Goal: Information Seeking & Learning: Compare options

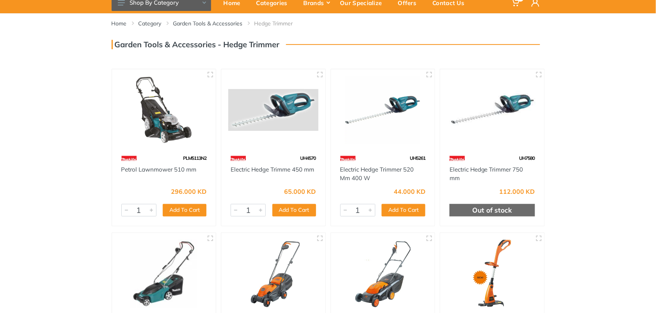
scroll to position [39, 0]
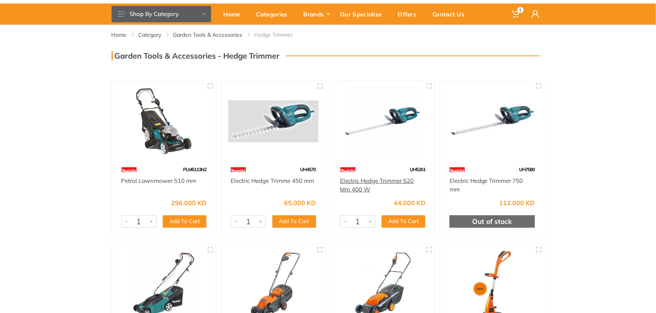
click at [171, 76] on link "Electric Hedge Trimmer 520 Mm 400 W" at bounding box center [377, 185] width 74 height 16
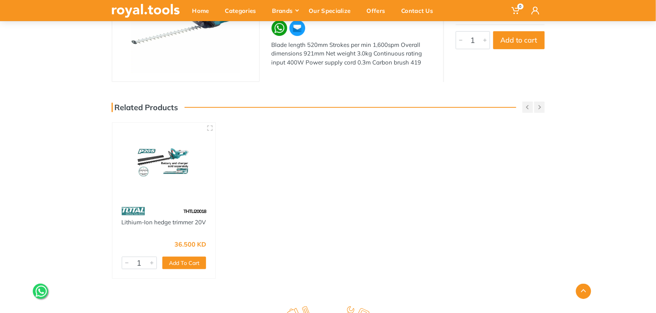
scroll to position [156, 0]
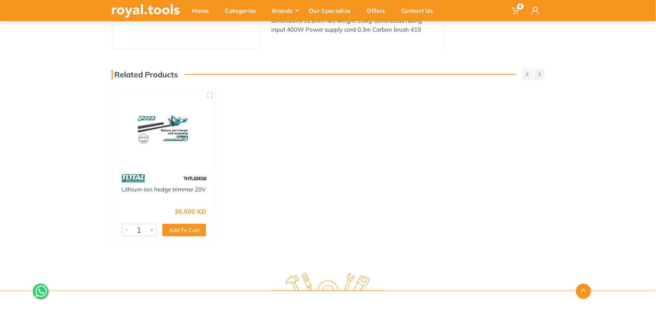
click at [147, 137] on img at bounding box center [163, 130] width 89 height 67
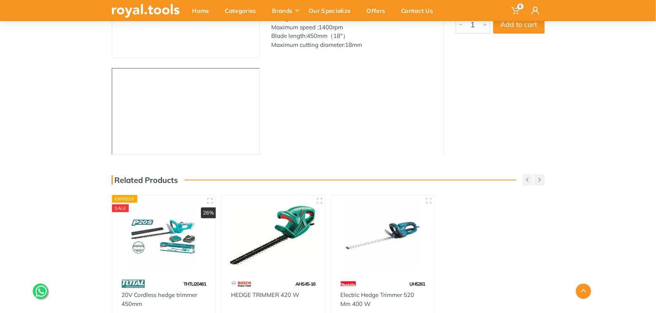
scroll to position [195, 0]
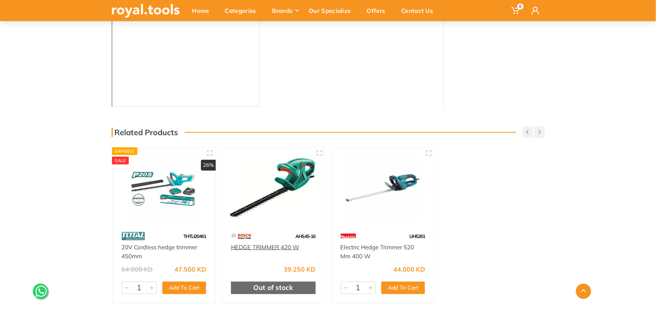
click at [252, 244] on link "HEDGE TRIMMER 420 W" at bounding box center [265, 246] width 68 height 7
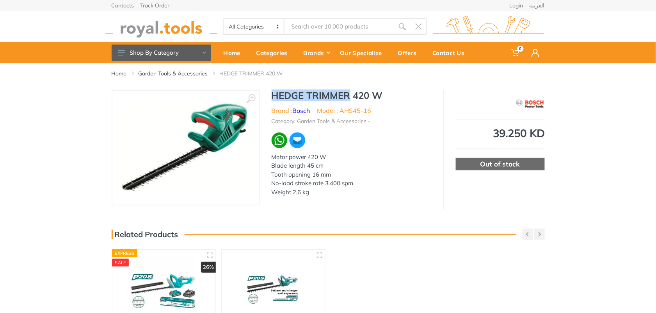
drag, startPoint x: 272, startPoint y: 96, endPoint x: 348, endPoint y: 97, distance: 75.7
click at [348, 97] on h1 "HEDGE TRIMMER 420 W" at bounding box center [352, 95] width 160 height 11
click at [349, 96] on h1 "HEDGE TRIMMER 420 W" at bounding box center [352, 95] width 160 height 11
drag, startPoint x: 271, startPoint y: 94, endPoint x: 311, endPoint y: 108, distance: 42.5
click at [311, 108] on div "HEDGE TRIMMER 420 W Brand : Bosch Model : AHS45-16 Category: Garden Tools & Acc…" at bounding box center [351, 145] width 183 height 111
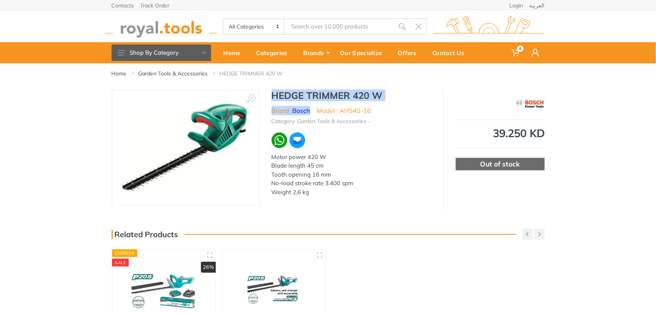
copy div "HEDGE TRIMMER 420 W Brand : Bosch"
